Goal: Find contact information: Find contact information

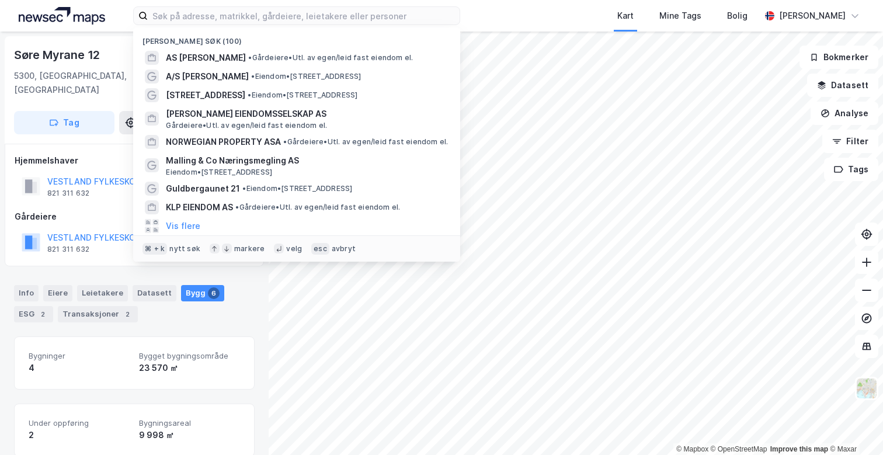
click at [228, 23] on input at bounding box center [304, 16] width 312 height 18
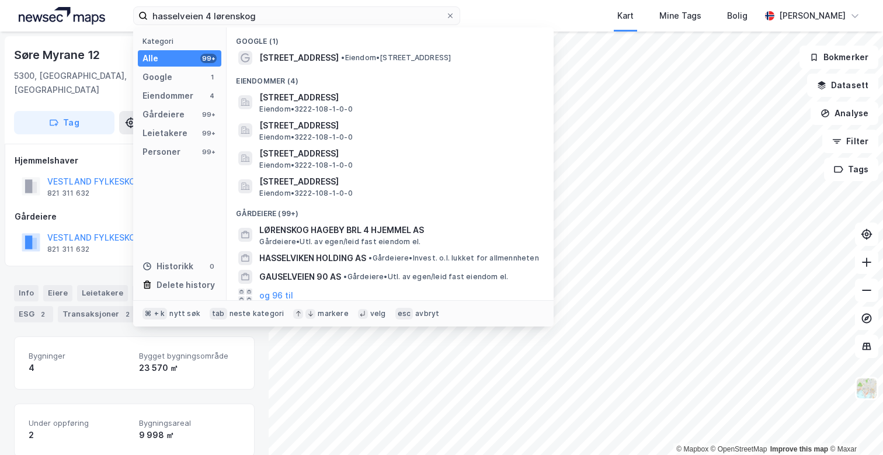
type input "hasselveien 4 Lørenskog"
drag, startPoint x: 365, startPoint y: 63, endPoint x: 387, endPoint y: 60, distance: 21.8
click at [387, 60] on span "• Eiendom • [STREET_ADDRESS]" at bounding box center [396, 57] width 110 height 9
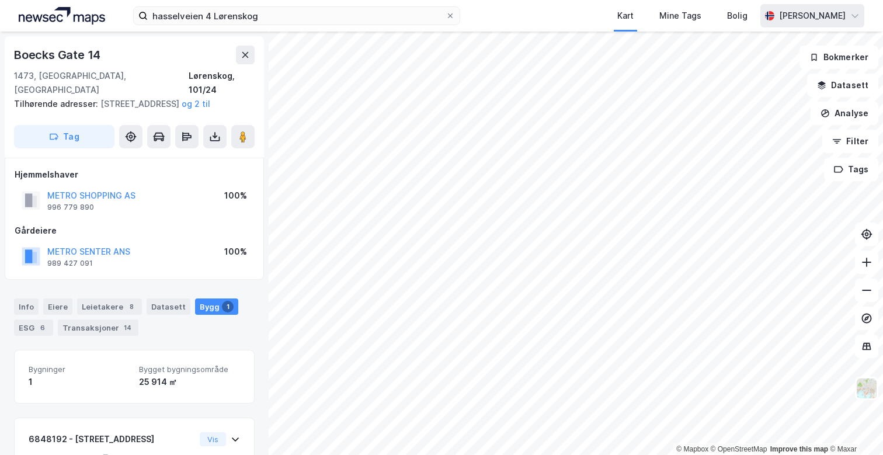
click at [850, 18] on div "[PERSON_NAME]" at bounding box center [812, 15] width 104 height 23
click at [807, 9] on div "[PERSON_NAME]" at bounding box center [812, 16] width 67 height 14
click at [806, 11] on div "[PERSON_NAME]" at bounding box center [812, 16] width 67 height 14
click at [74, 24] on img at bounding box center [62, 16] width 86 height 18
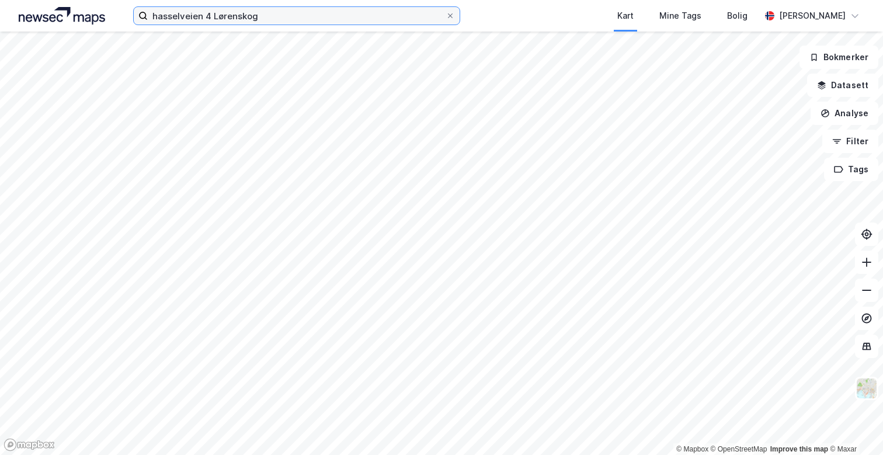
click at [411, 16] on input "hasselveien 4 Lørenskog" at bounding box center [297, 16] width 298 height 18
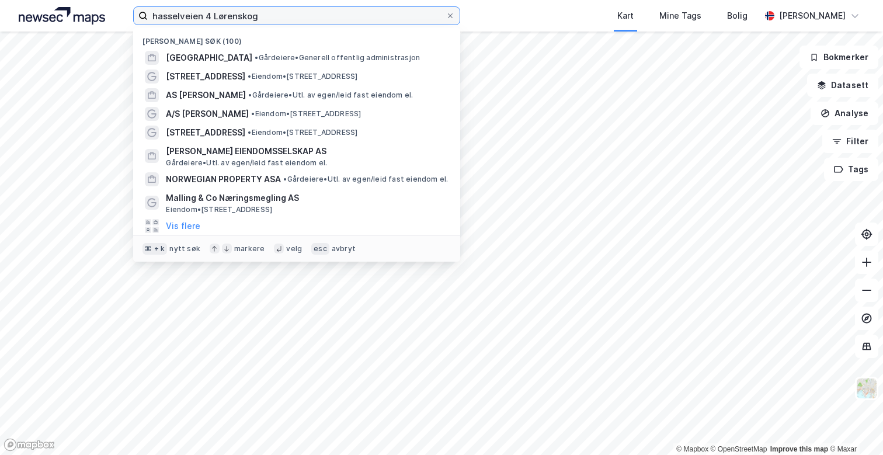
drag, startPoint x: 411, startPoint y: 16, endPoint x: 27, endPoint y: 1, distance: 384.0
click at [27, 1] on div "hasselveien 4 Lørenskog Nylige søk (100) [GEOGRAPHIC_DATA] • Gårdeiere • Genere…" at bounding box center [441, 16] width 883 height 32
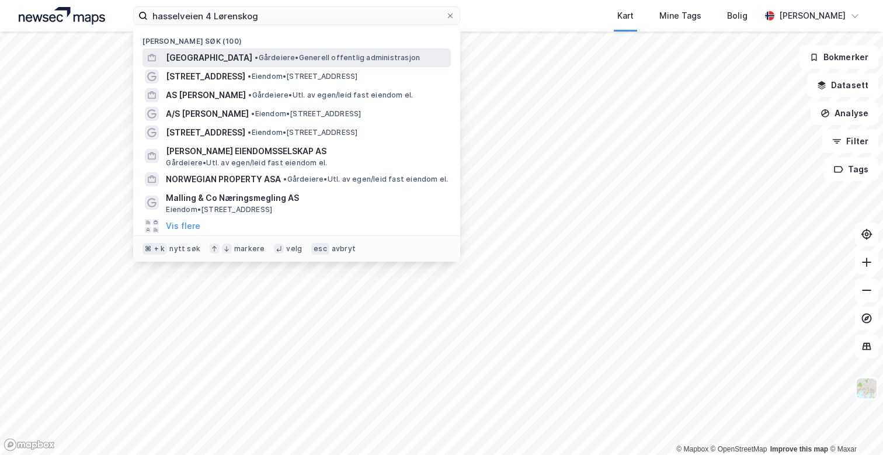
click at [171, 55] on span "[GEOGRAPHIC_DATA]" at bounding box center [209, 58] width 86 height 14
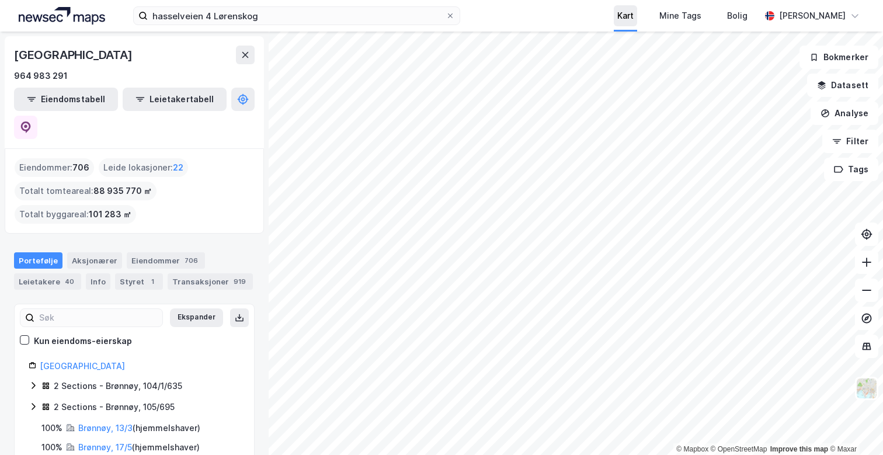
click at [618, 11] on div "hasselveien 4 Lørenskog Kart Mine Tags Bolig [PERSON_NAME] © Mapbox © OpenStree…" at bounding box center [441, 227] width 883 height 455
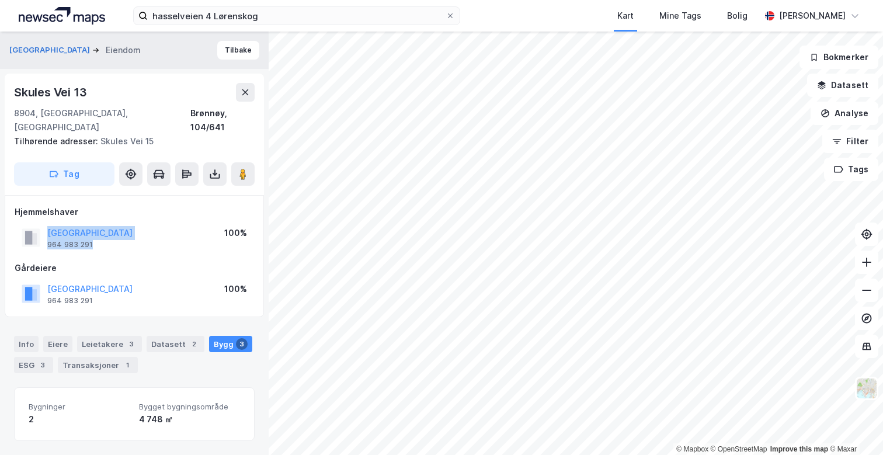
drag, startPoint x: 100, startPoint y: 228, endPoint x: 33, endPoint y: 216, distance: 67.7
click at [33, 226] on div "[GEOGRAPHIC_DATA] 964 983 291" at bounding box center [77, 237] width 111 height 23
copy div "[GEOGRAPHIC_DATA] 964 983 291"
click at [143, 119] on div "[STREET_ADDRESS]" at bounding box center [134, 120] width 241 height 28
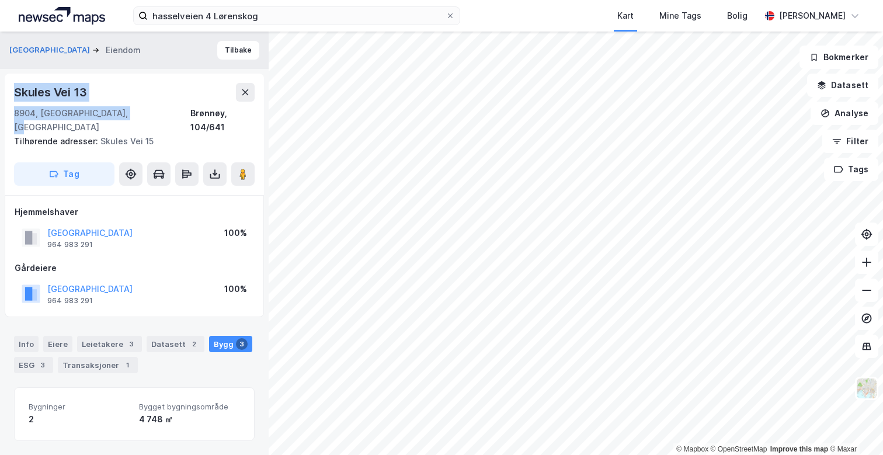
drag, startPoint x: 140, startPoint y: 115, endPoint x: 9, endPoint y: 94, distance: 132.5
click at [9, 94] on div "[STREET_ADDRESS] Tilhørende adresser: [STREET_ADDRESS] Tag" at bounding box center [134, 134] width 259 height 121
copy div "[STREET_ADDRESS]"
